Goal: Find contact information: Find contact information

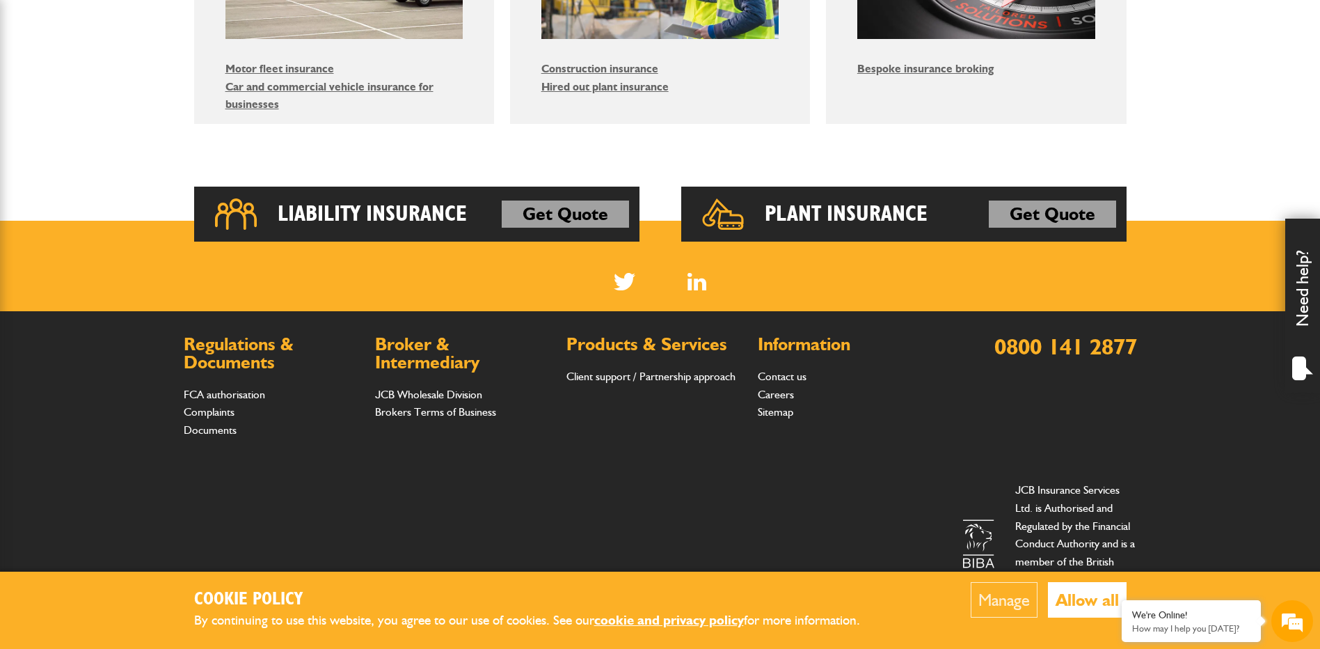
scroll to position [851, 0]
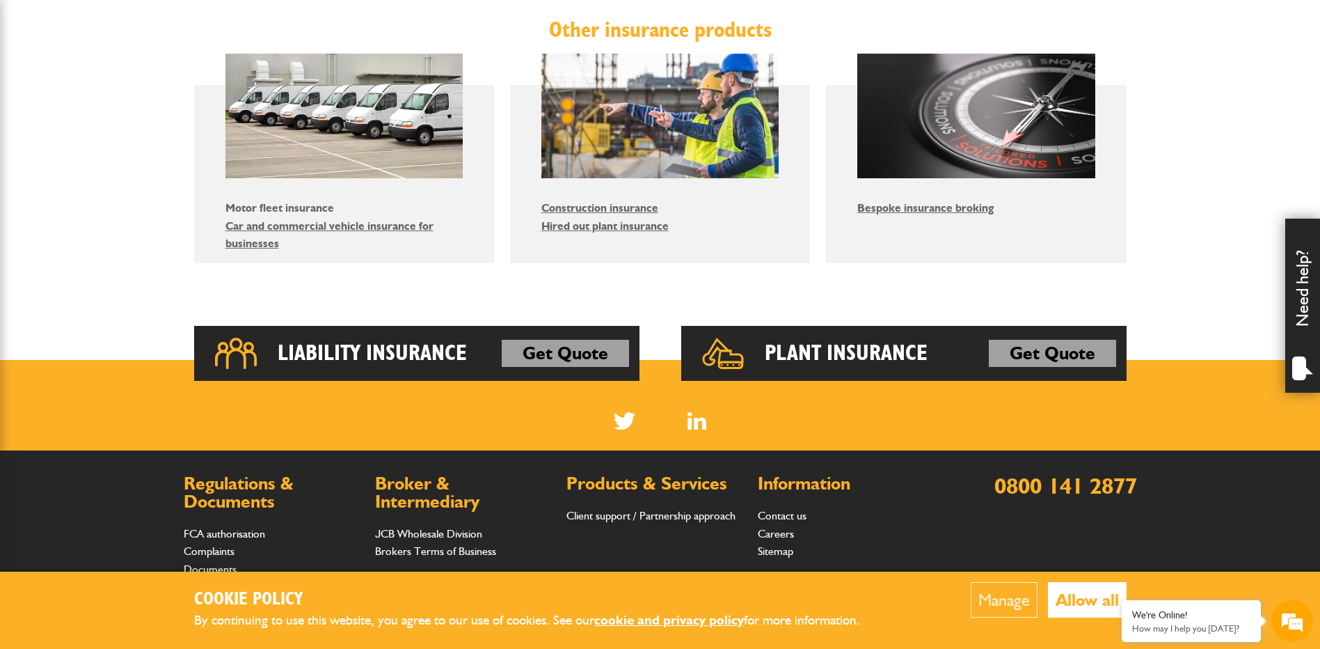
click at [294, 206] on link "Motor fleet insurance" at bounding box center [279, 207] width 109 height 13
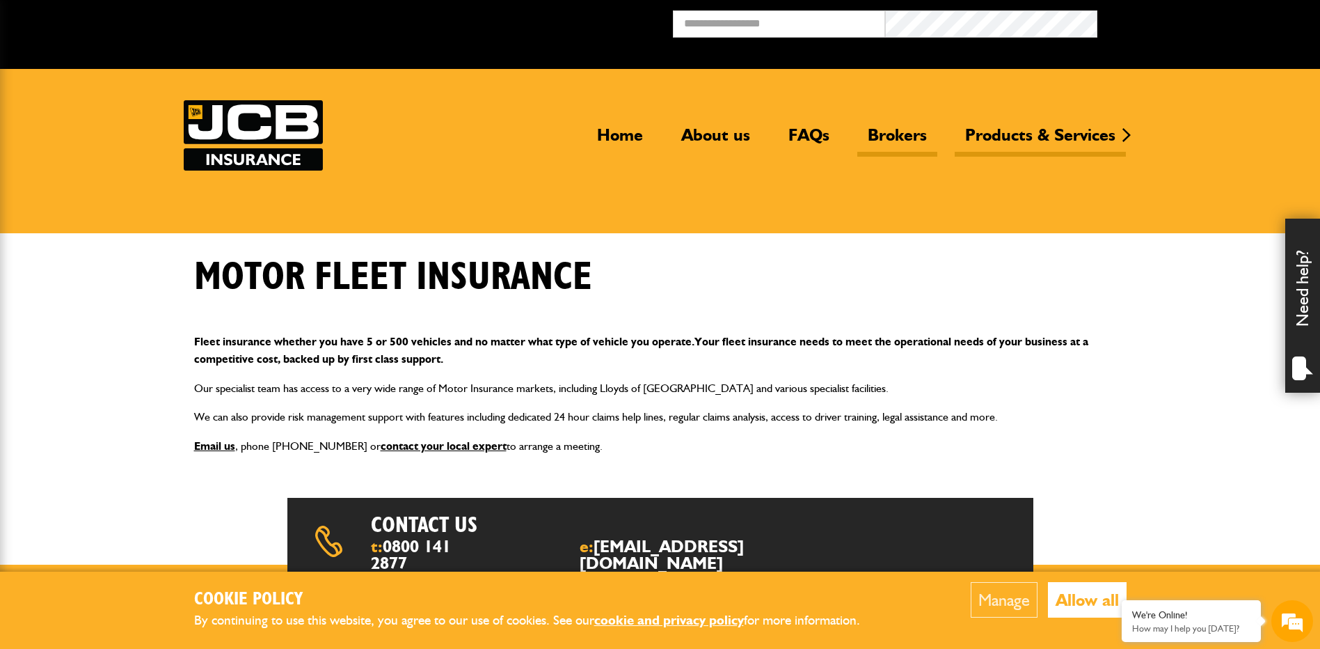
click at [902, 132] on link "Brokers" at bounding box center [897, 141] width 80 height 32
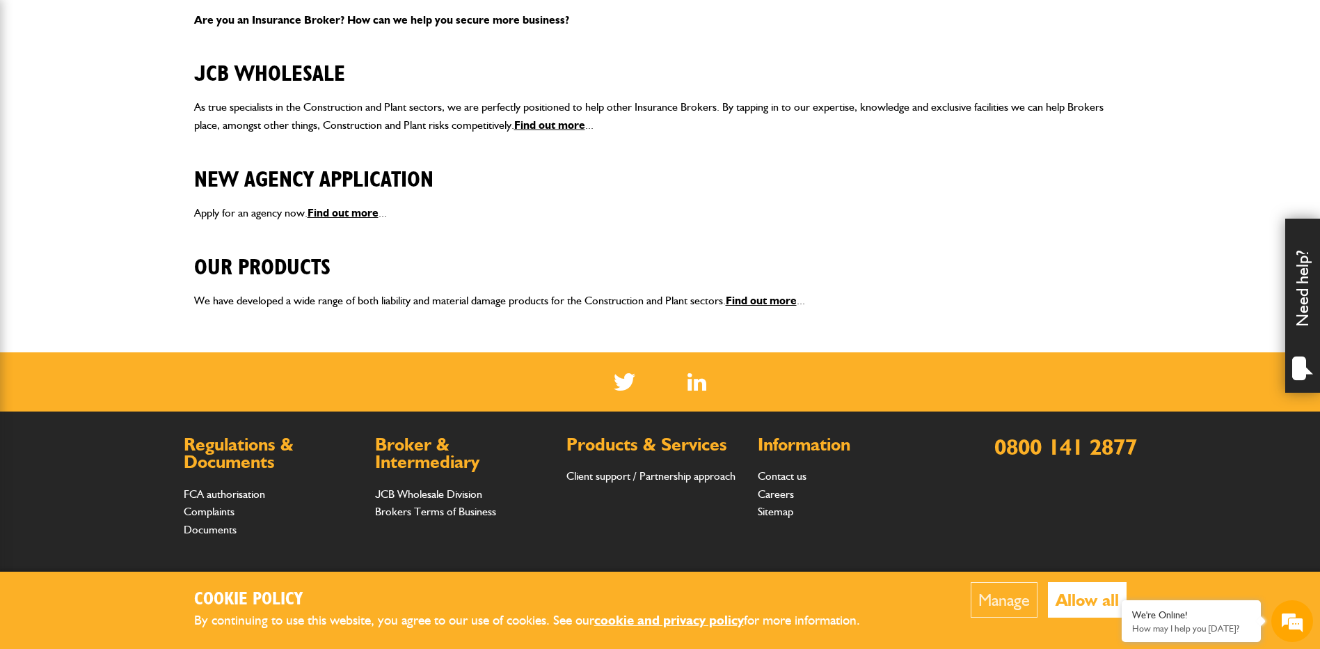
scroll to position [448, 0]
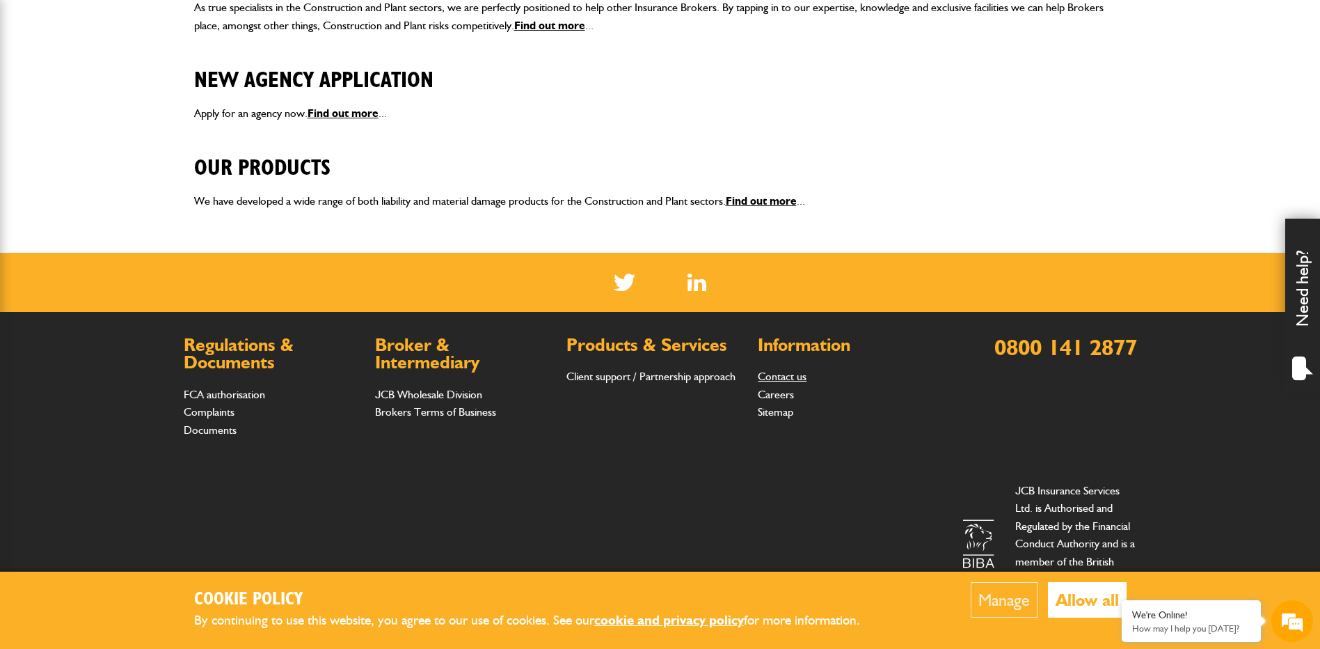
click at [775, 377] on link "Contact us" at bounding box center [782, 376] width 49 height 13
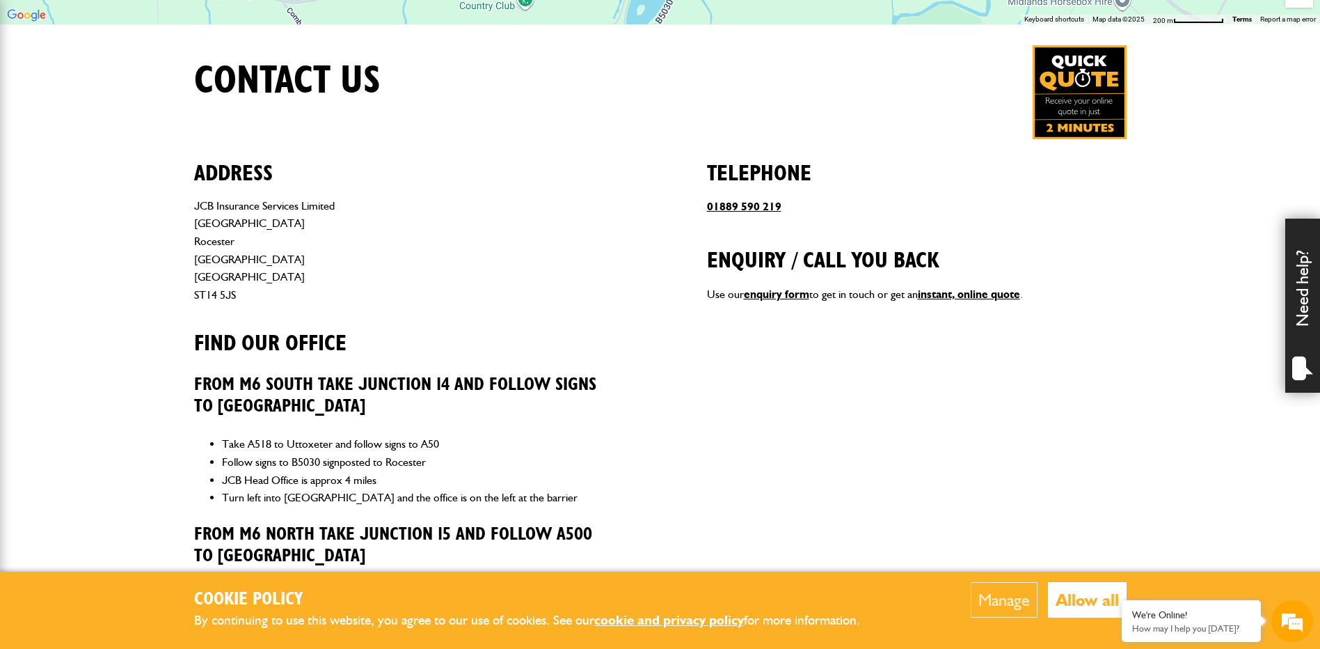
scroll to position [557, 0]
